Goal: Information Seeking & Learning: Learn about a topic

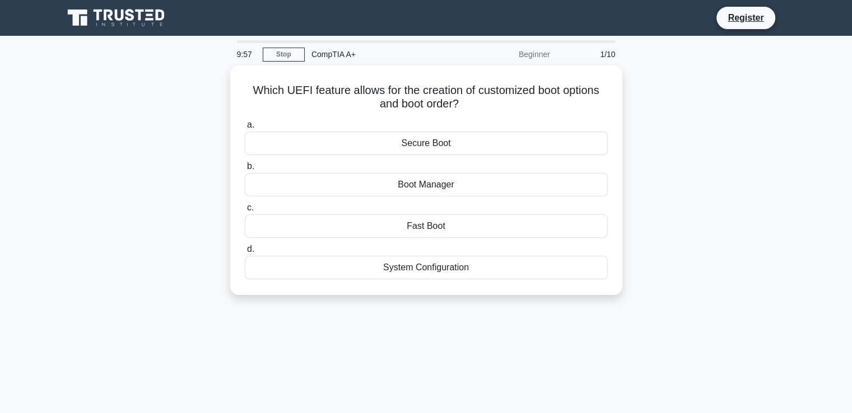
click at [337, 54] on div "CompTIA A+" at bounding box center [382, 54] width 154 height 22
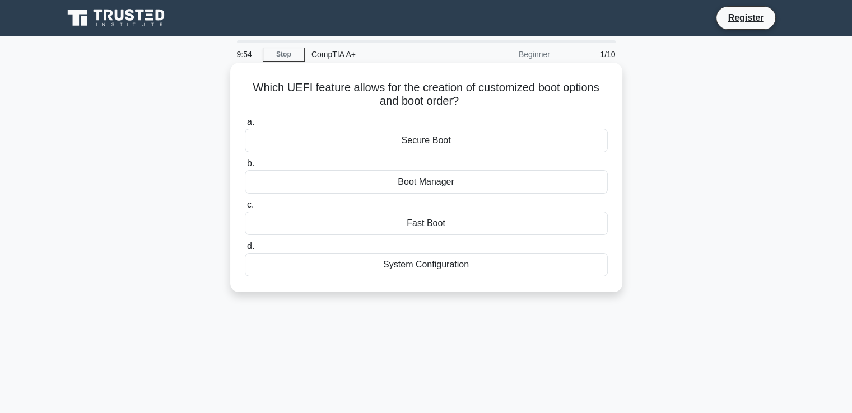
click at [440, 140] on div "Secure Boot" at bounding box center [426, 141] width 363 height 24
click at [245, 126] on input "a. Secure Boot" at bounding box center [245, 122] width 0 height 7
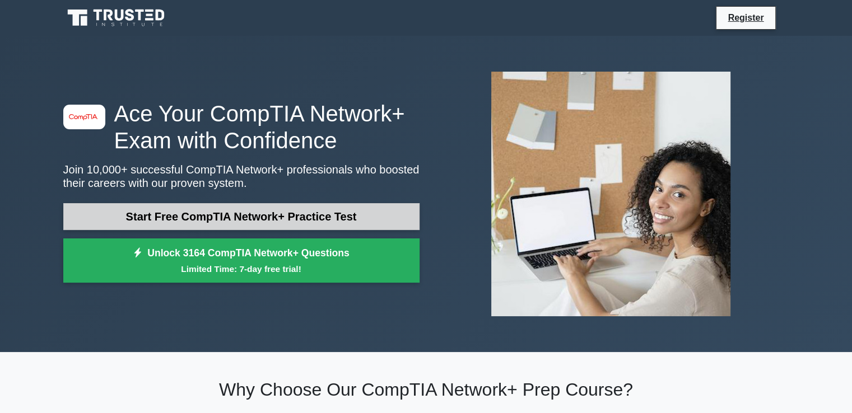
click at [332, 210] on link "Start Free CompTIA Network+ Practice Test" at bounding box center [241, 216] width 356 height 27
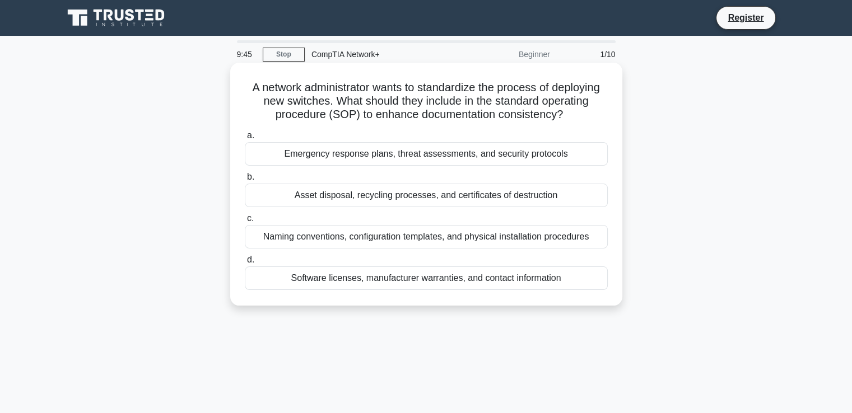
click at [356, 154] on div "Emergency response plans, threat assessments, and security protocols" at bounding box center [426, 154] width 363 height 24
click at [245, 140] on input "a. Emergency response plans, threat assessments, and security protocols" at bounding box center [245, 135] width 0 height 7
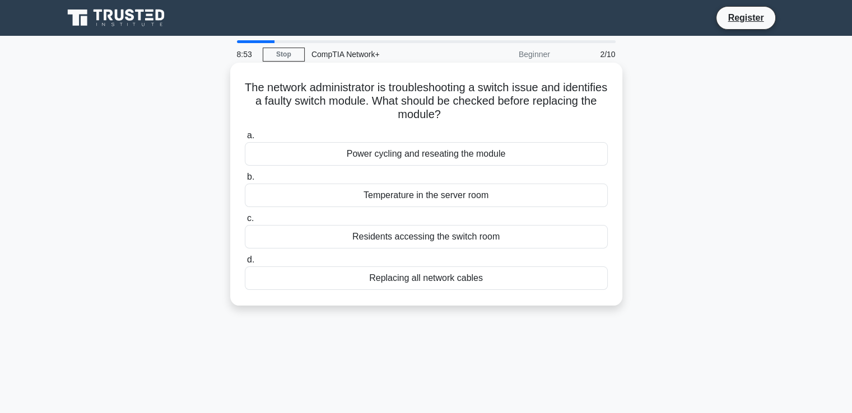
click at [420, 276] on div "Replacing all network cables" at bounding box center [426, 279] width 363 height 24
click at [245, 264] on input "d. Replacing all network cables" at bounding box center [245, 260] width 0 height 7
